Goal: Task Accomplishment & Management: Manage account settings

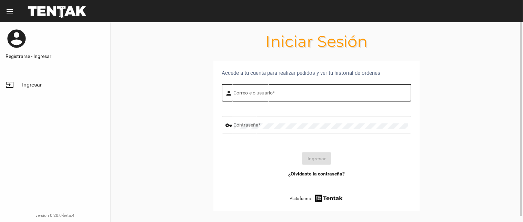
click at [253, 90] on div "Correo-e o usuario *" at bounding box center [321, 92] width 175 height 19
click at [254, 91] on input "Correo-e o usuario *" at bounding box center [321, 94] width 175 height 6
type input "flopyganora"
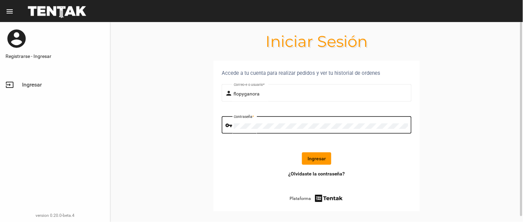
click button "Ingresar" at bounding box center [316, 158] width 29 height 12
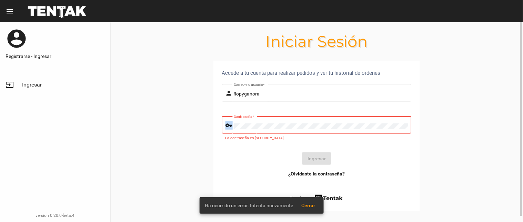
drag, startPoint x: 259, startPoint y: 122, endPoint x: 213, endPoint y: 122, distance: 46.6
click at [213, 122] on section "Accede a tu cuenta para realizar pedidos y ver tu historial de ordenes person f…" at bounding box center [316, 144] width 413 height 167
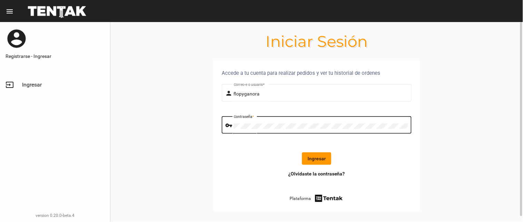
click button "Ingresar" at bounding box center [316, 158] width 29 height 12
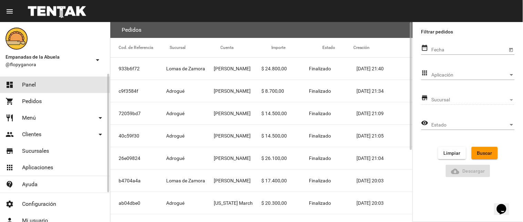
click at [63, 84] on link "dashboard Panel" at bounding box center [55, 85] width 110 height 17
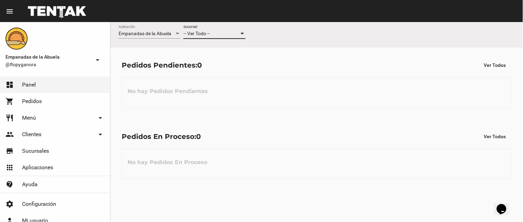
click at [222, 36] on div "-- Ver Todo --" at bounding box center [212, 34] width 56 height 6
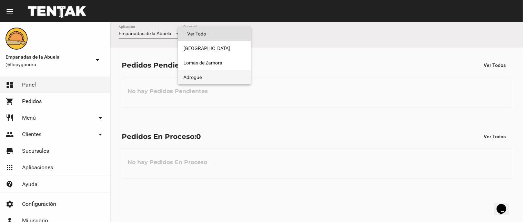
click at [218, 75] on span "Adrogué" at bounding box center [215, 77] width 62 height 14
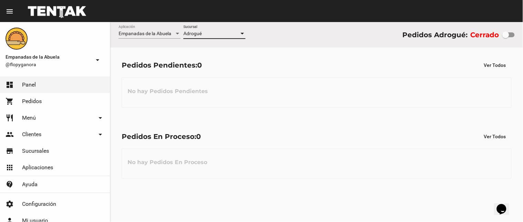
click at [511, 35] on div at bounding box center [509, 34] width 12 height 5
click at [506, 37] on input "checkbox" at bounding box center [506, 37] width 0 height 0
checkbox input "true"
